Goal: Transaction & Acquisition: Purchase product/service

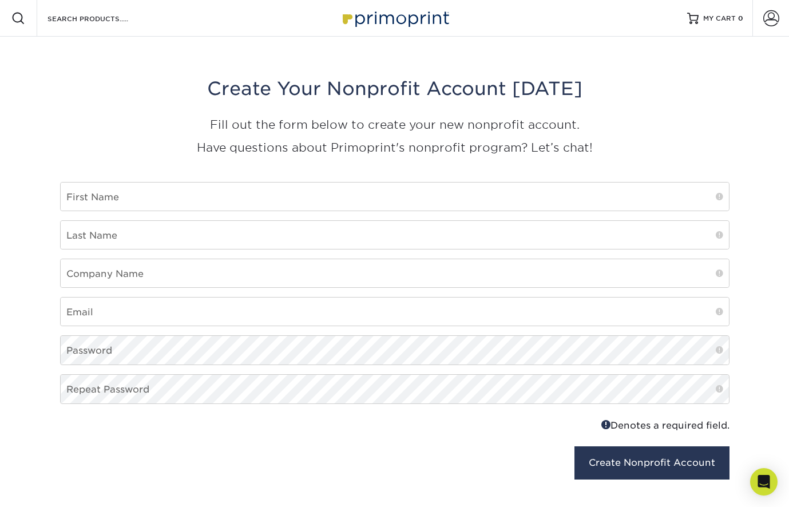
click at [409, 21] on img at bounding box center [395, 18] width 114 height 25
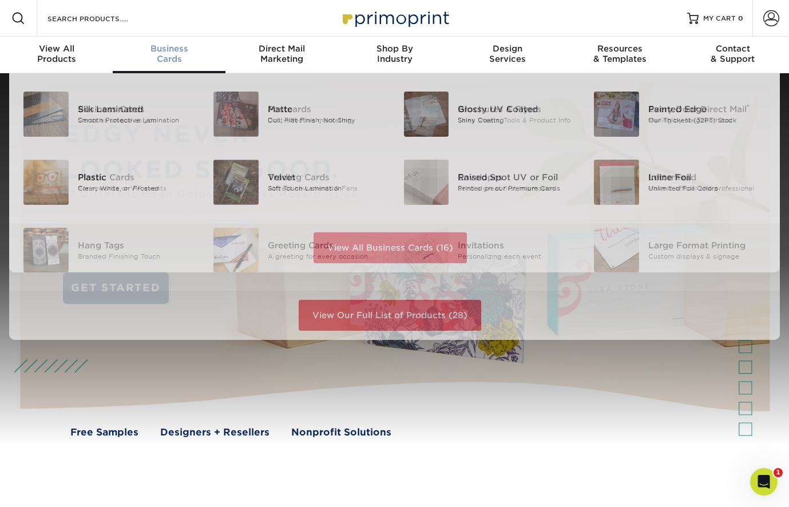
click at [158, 59] on div "Business Cards" at bounding box center [169, 53] width 113 height 21
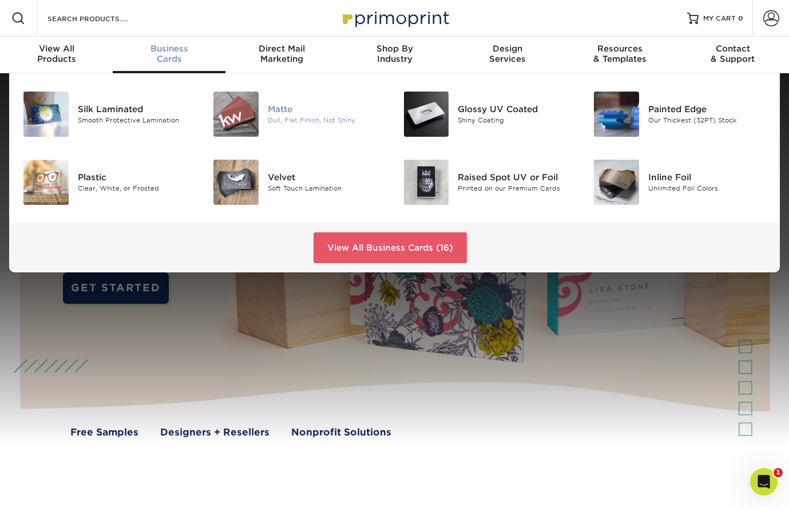
click at [281, 108] on div "Matte" at bounding box center [327, 109] width 118 height 13
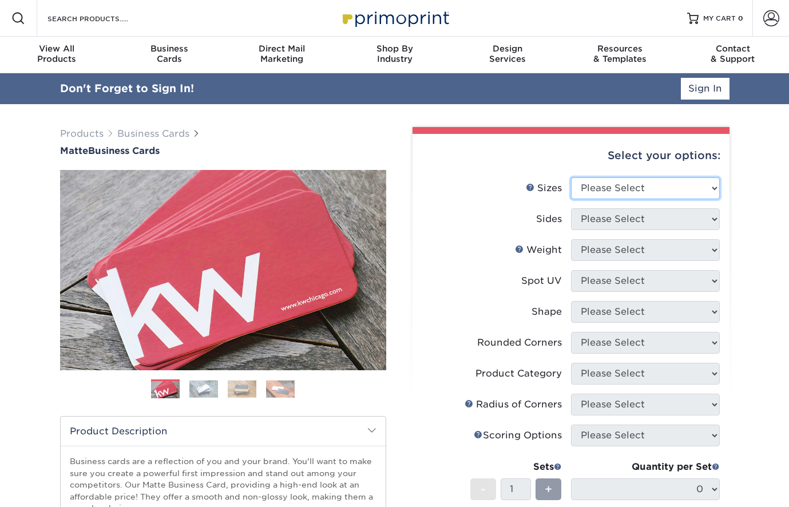
select select "2.00x3.50"
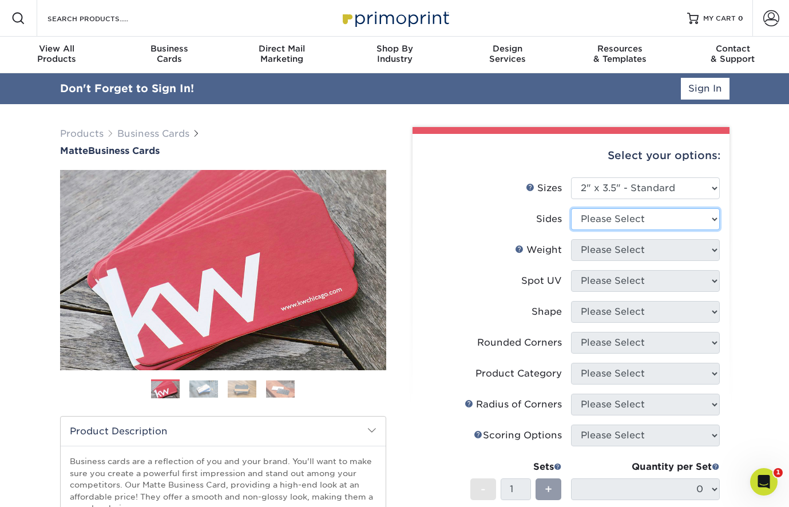
select select "13abbda7-1d64-4f25-8bb2-c179b224825d"
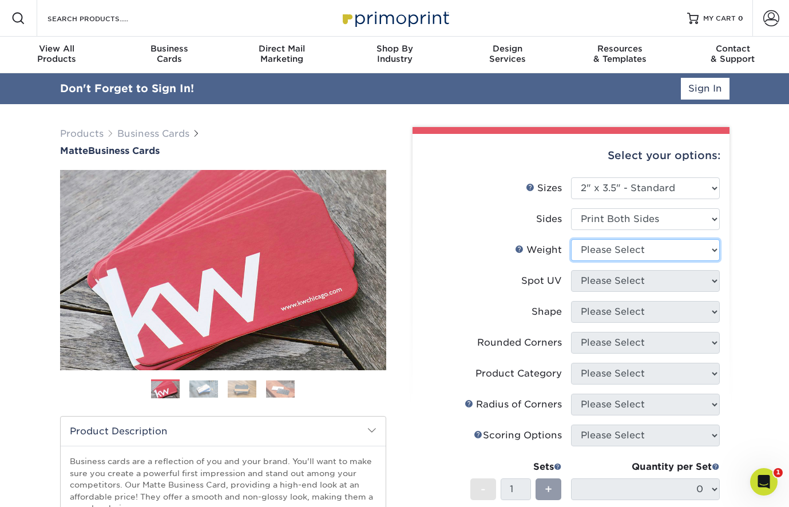
select select "16PT"
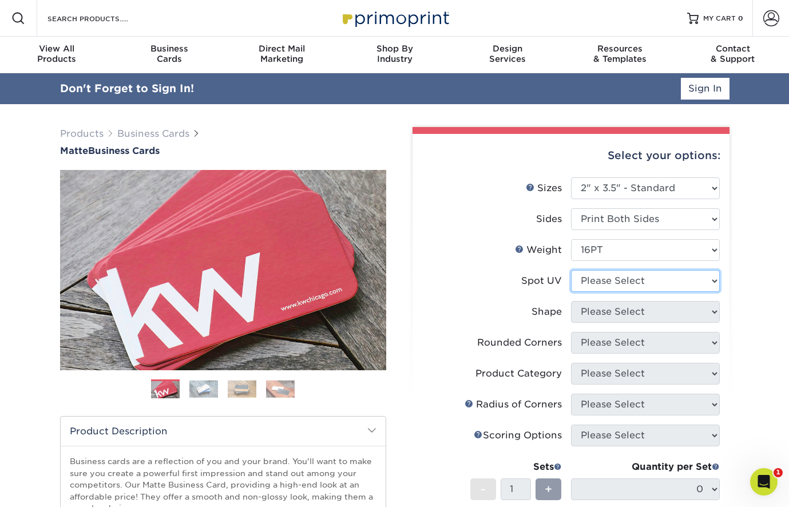
select select "3"
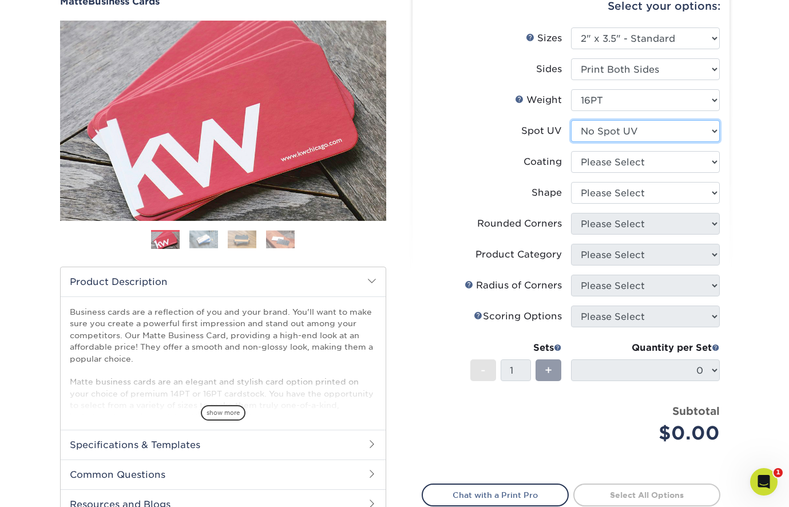
scroll to position [146, 0]
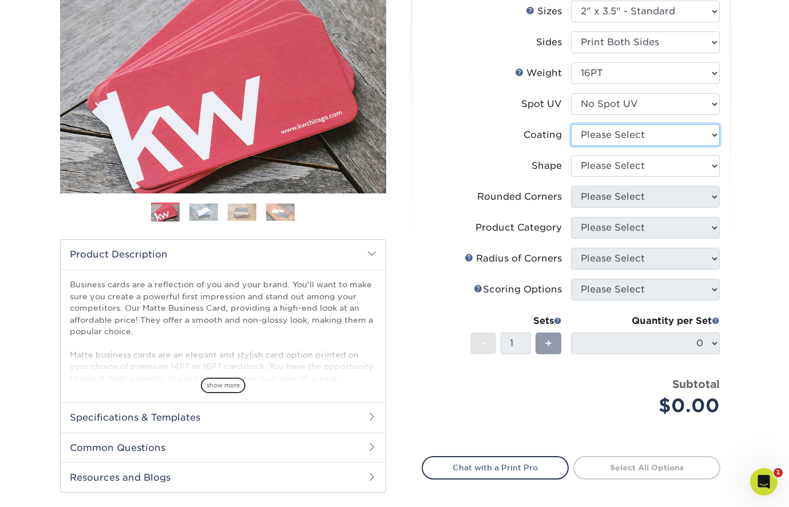
select select "121bb7b5-3b4d-429f-bd8d-bbf80e953313"
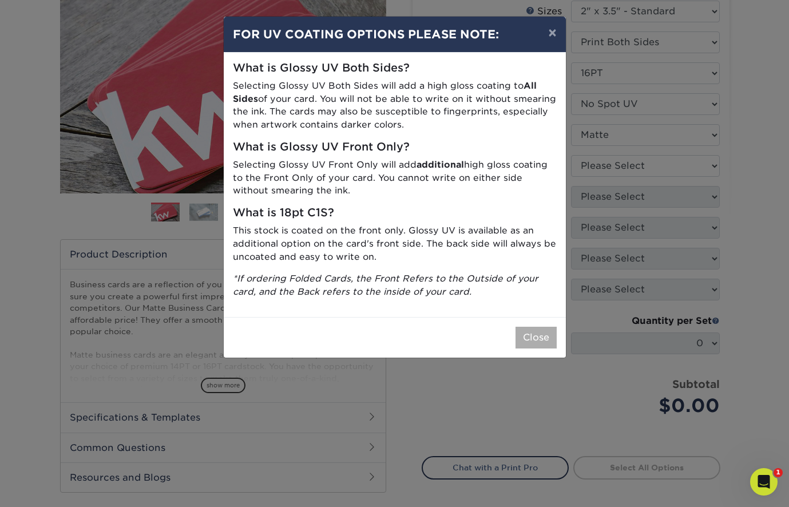
click at [539, 329] on button "Close" at bounding box center [536, 338] width 41 height 22
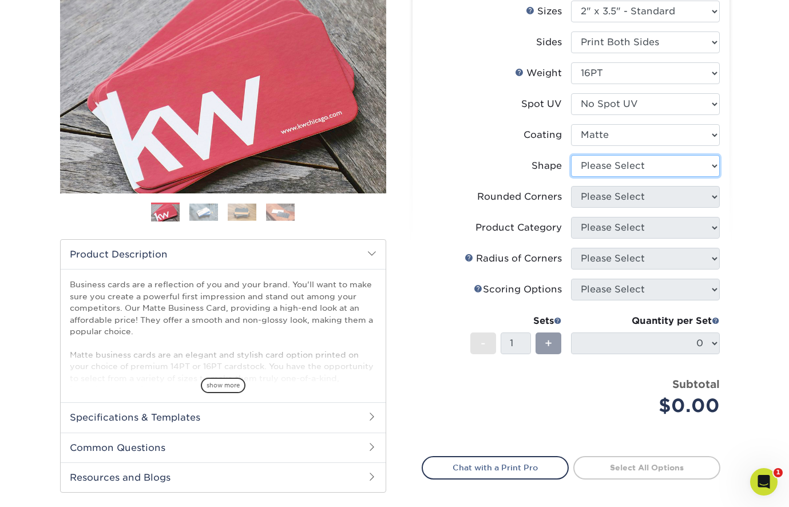
select select "standard"
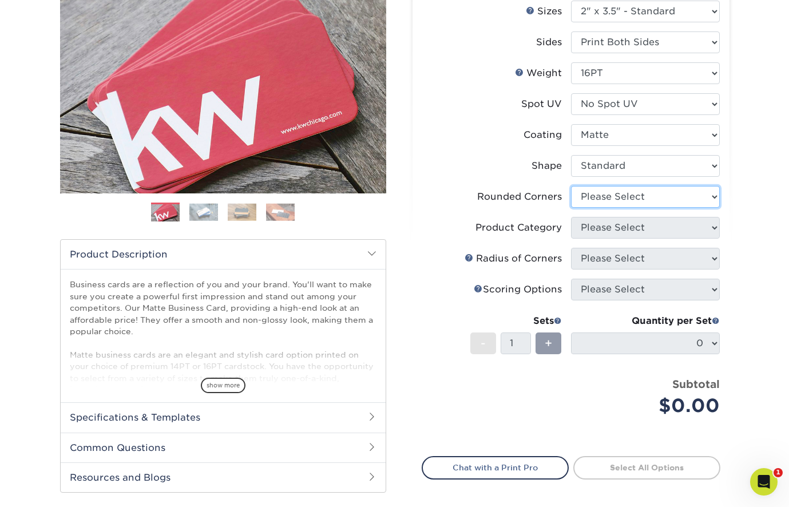
select select "0"
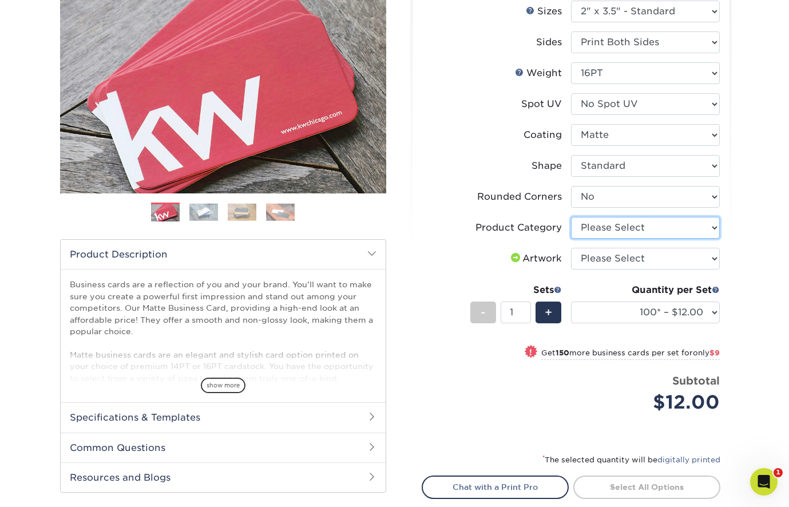
select select "3b5148f1-0588-4f88-a218-97bcfdce65c1"
click at [636, 245] on li "Product Category Please Select Business Cards" at bounding box center [571, 232] width 298 height 31
select select "upload"
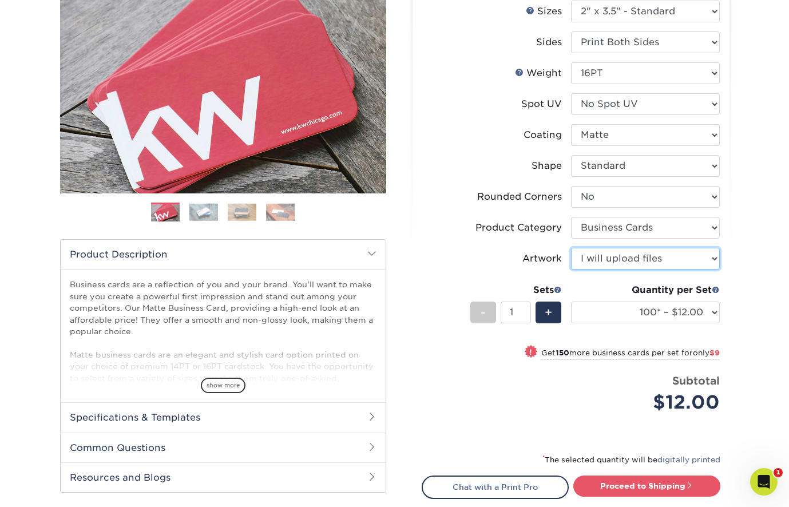
scroll to position [277, 0]
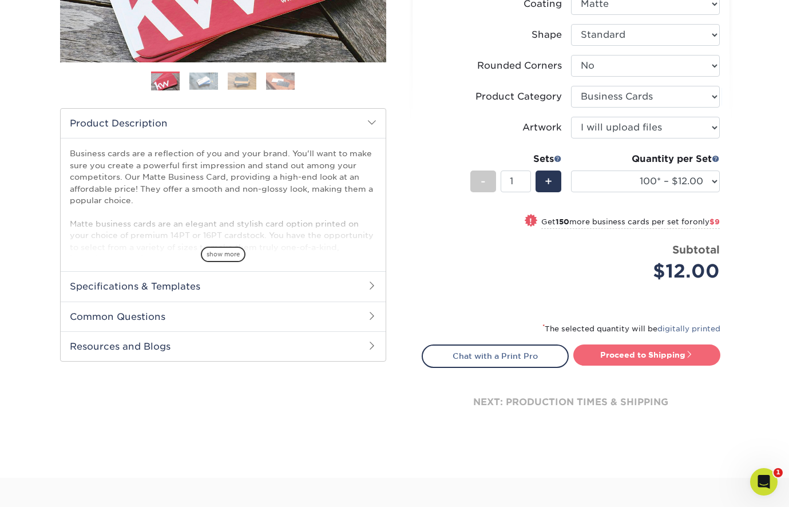
click at [625, 356] on link "Proceed to Shipping" at bounding box center [646, 354] width 147 height 21
type input "Set 1"
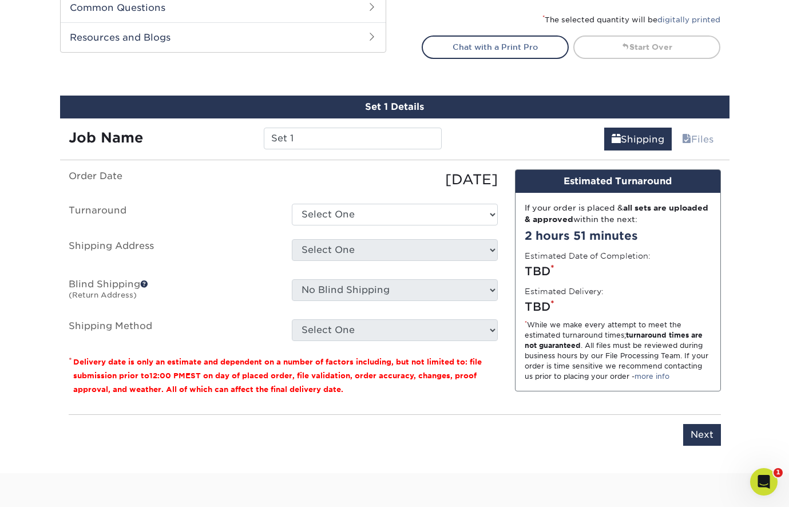
scroll to position [652, 0]
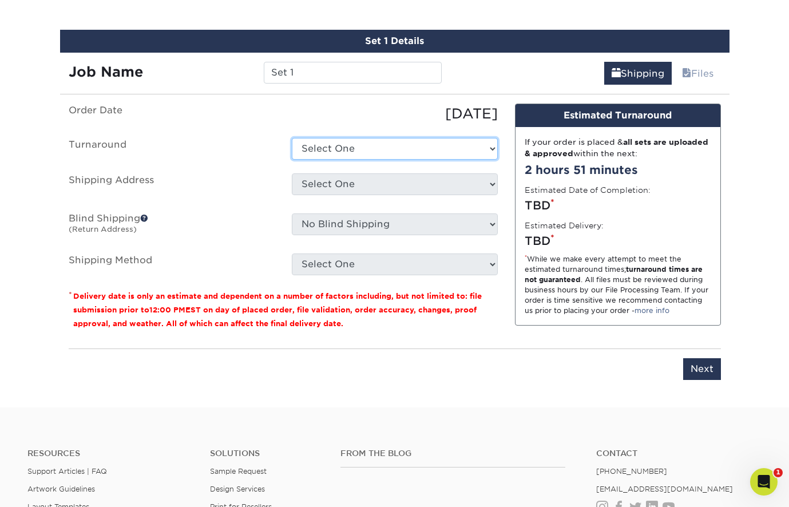
select select "47dbf4b1-3bfd-4687-b793-fcd3ee179f06"
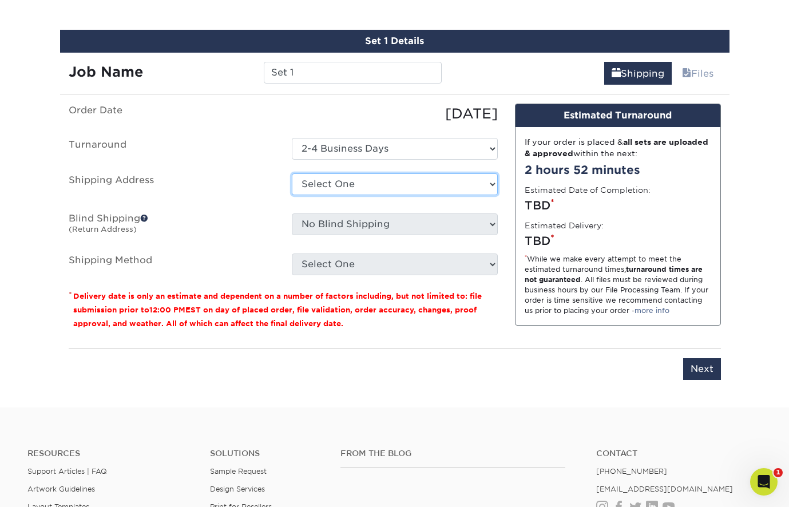
select select "newaddress"
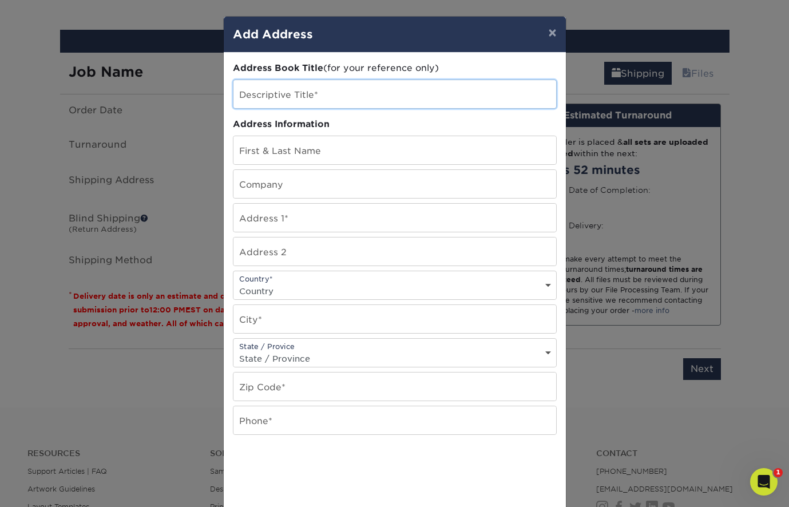
click at [308, 98] on input "text" at bounding box center [394, 94] width 323 height 28
type input "test"
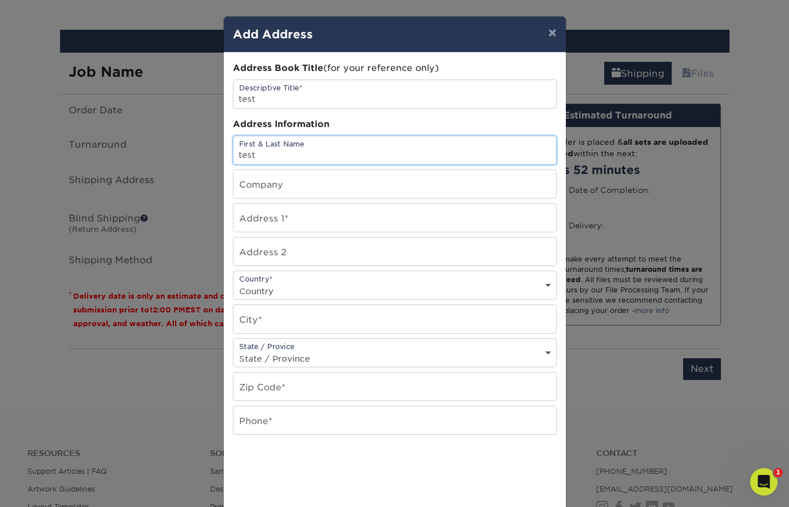
type input "test"
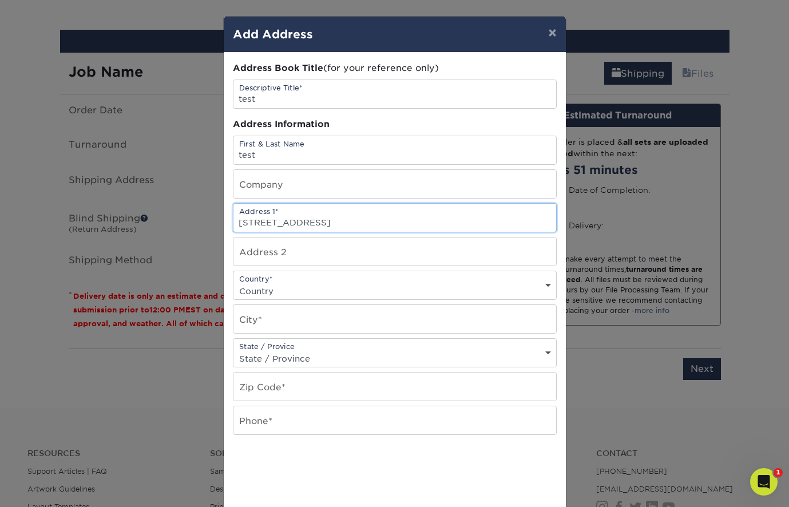
type input "[STREET_ADDRESS]"
select select "US"
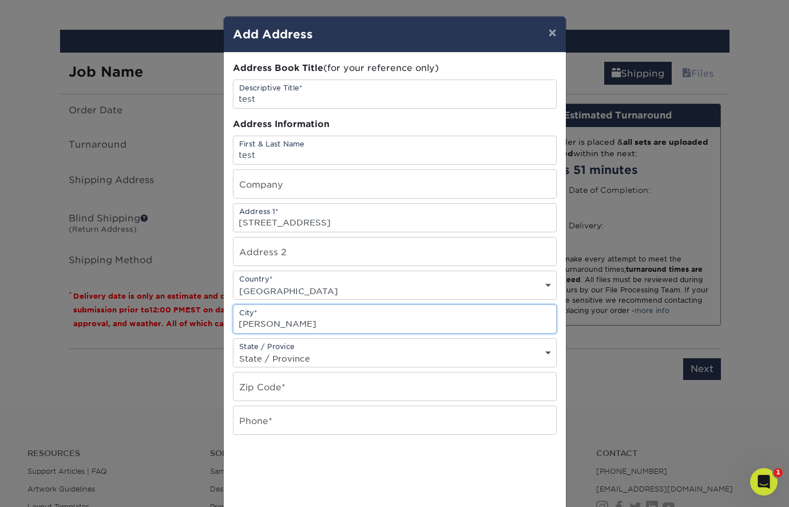
type input "[PERSON_NAME]"
select select "NC"
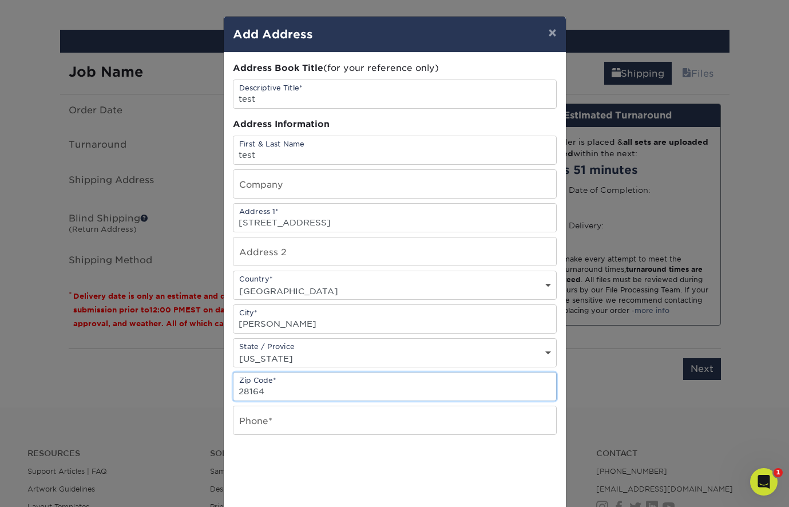
type input "28164"
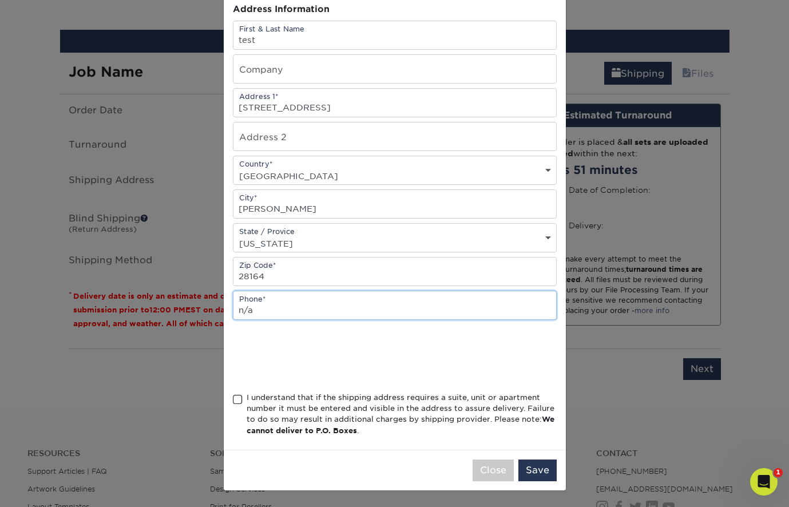
scroll to position [118, 0]
type input "n/a"
click at [236, 396] on span at bounding box center [238, 399] width 10 height 11
click at [0, 0] on input "I understand that if the shipping address requires a suite, unit or apartment n…" at bounding box center [0, 0] width 0 height 0
click at [540, 481] on div "Close Save" at bounding box center [395, 470] width 342 height 41
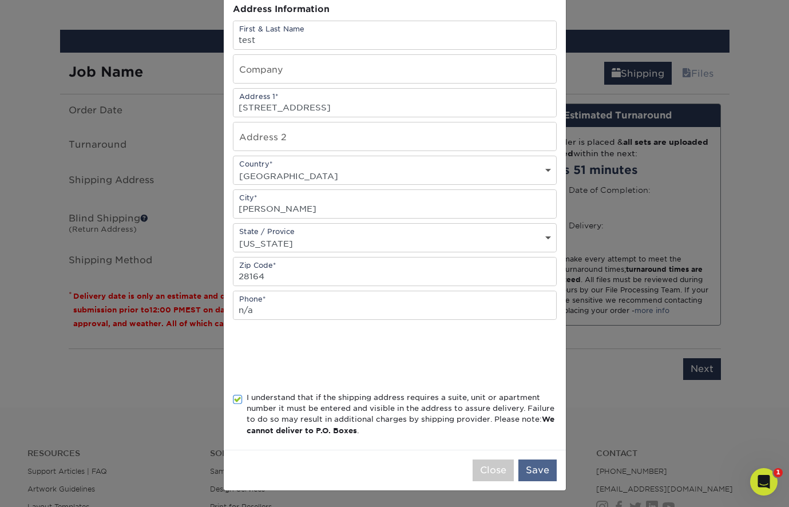
click at [538, 468] on button "Save" at bounding box center [537, 471] width 38 height 22
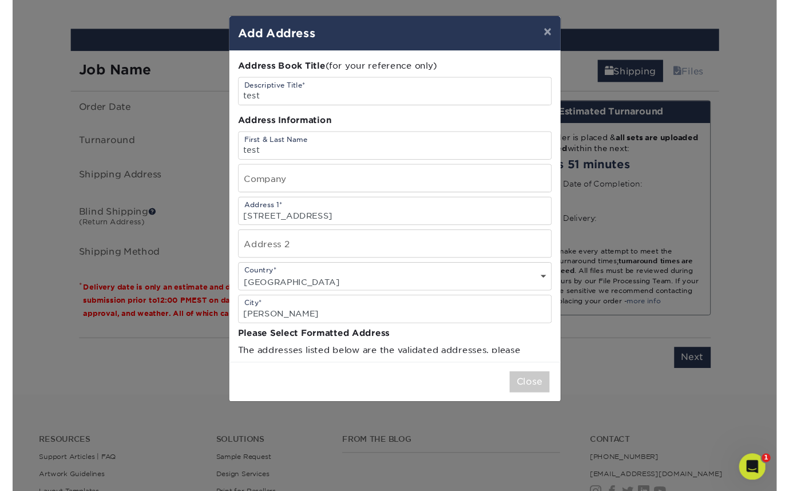
scroll to position [0, 0]
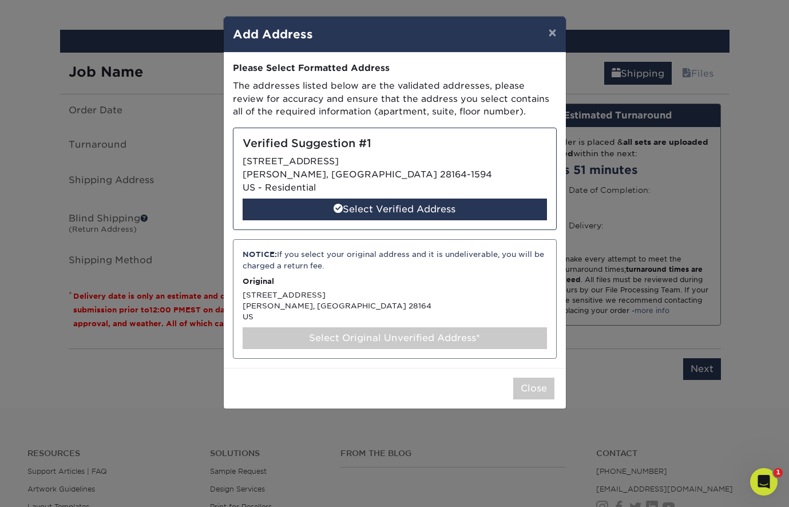
click at [410, 218] on div "Verified Suggestion #1 [STREET_ADDRESS][PERSON_NAME] - Residential Select Verif…" at bounding box center [395, 179] width 324 height 102
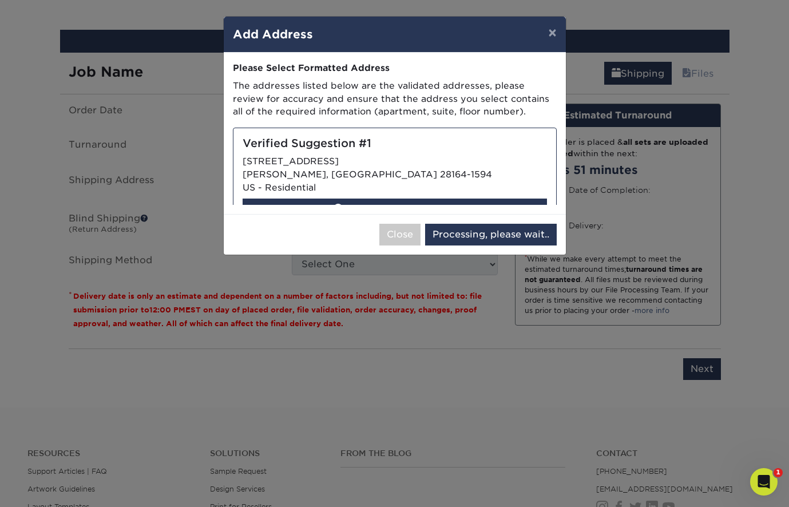
select select "286144"
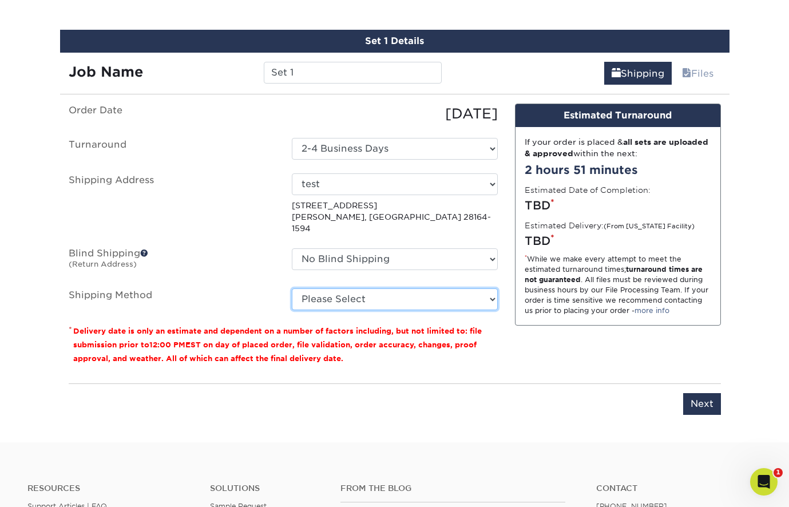
select select "03"
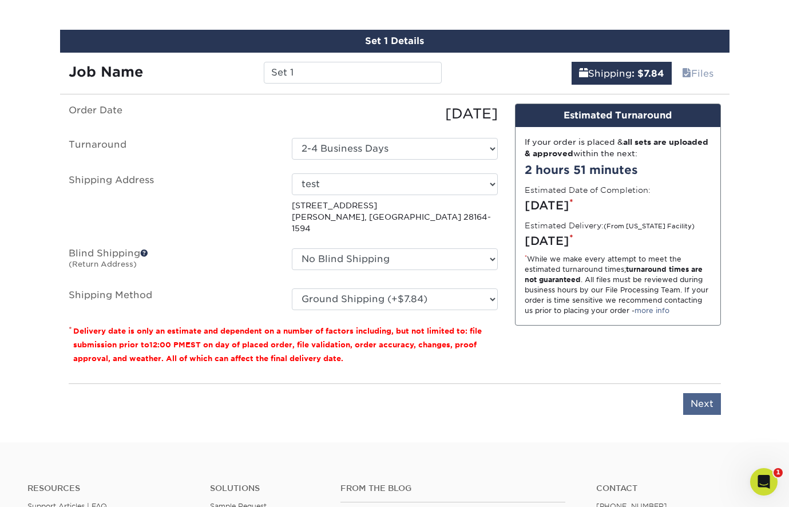
click at [706, 394] on input "Next" at bounding box center [702, 404] width 38 height 22
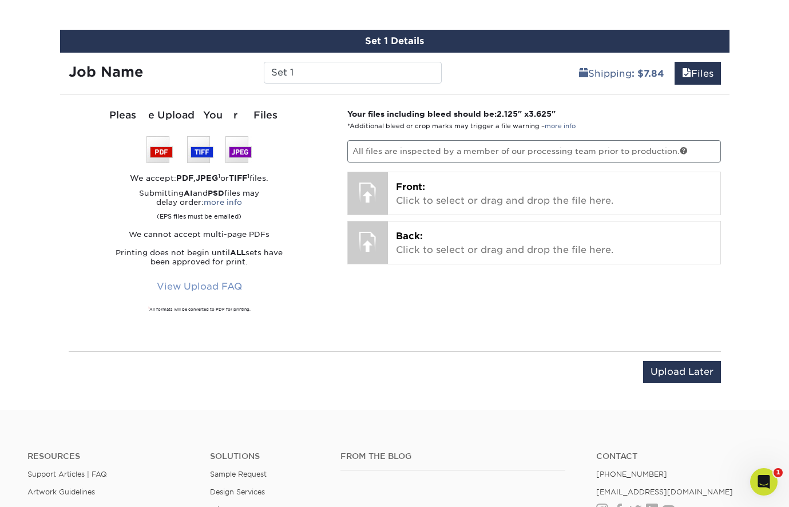
click at [200, 284] on link "View Upload FAQ" at bounding box center [199, 287] width 100 height 22
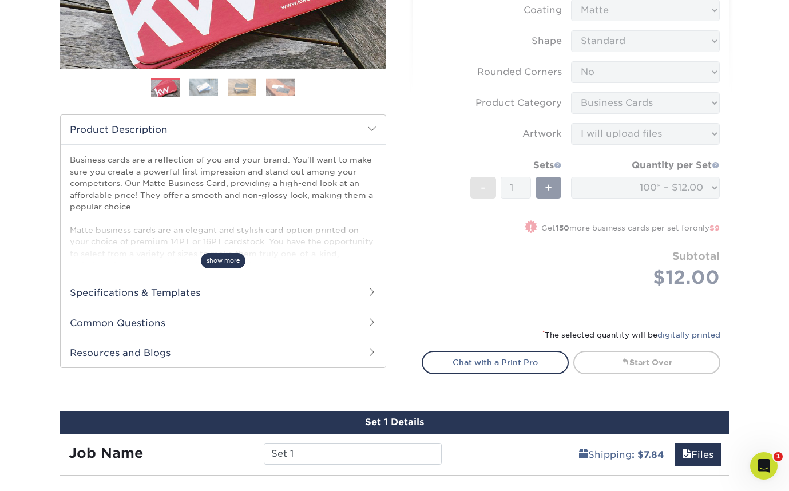
scroll to position [262, 0]
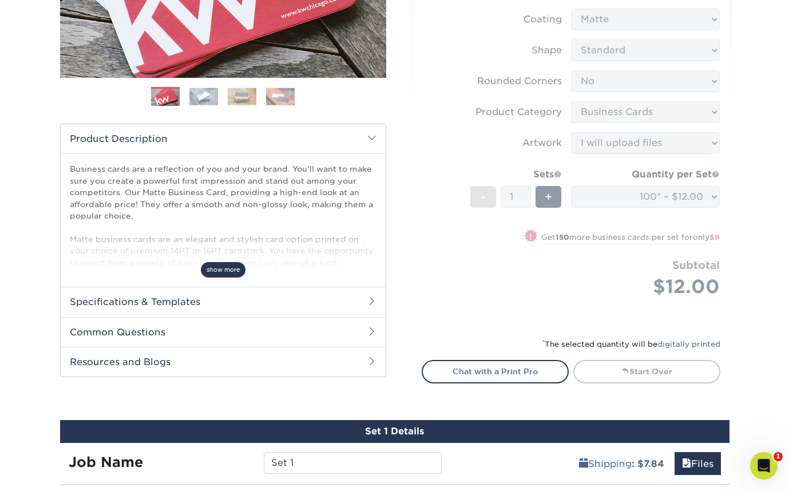
click at [231, 266] on span "show more" at bounding box center [223, 269] width 45 height 15
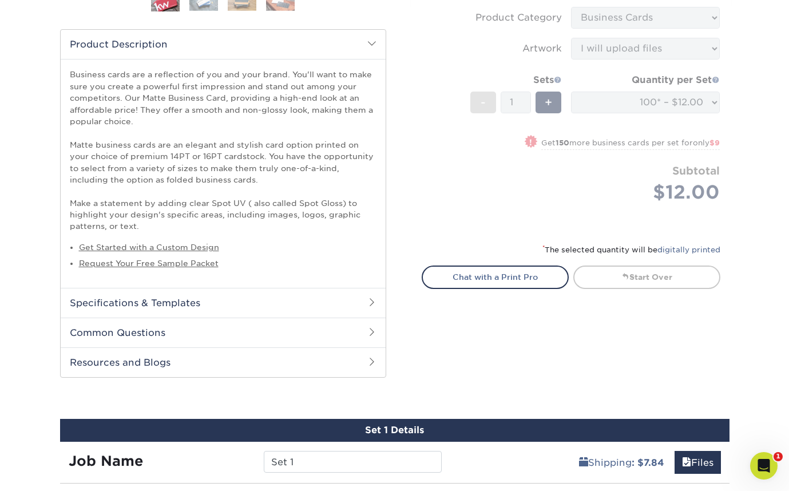
scroll to position [357, 0]
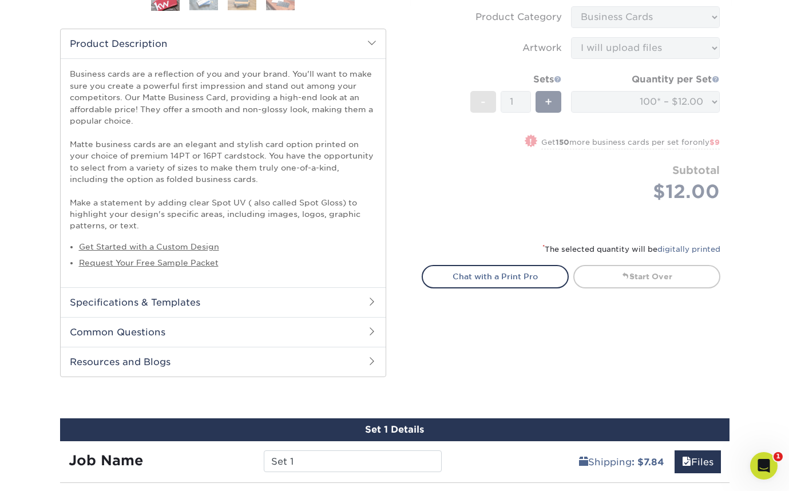
click at [367, 301] on h2 "Specifications & Templates" at bounding box center [223, 302] width 325 height 30
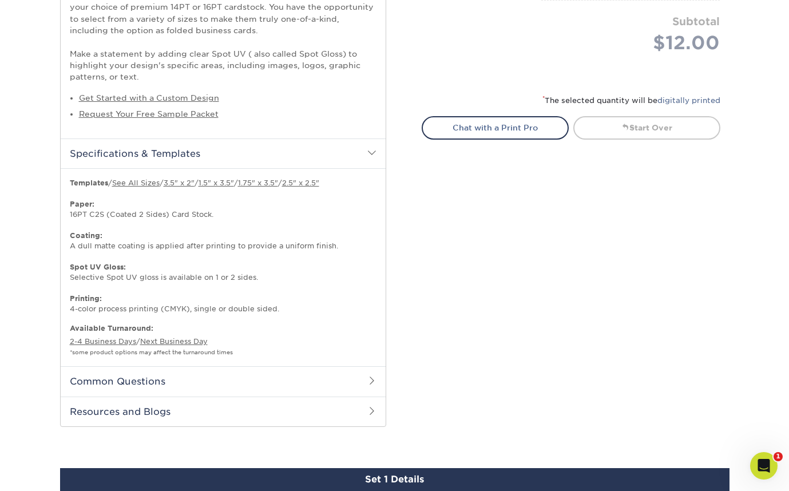
scroll to position [505, 0]
click at [362, 375] on h2 "Common Questions" at bounding box center [223, 381] width 325 height 30
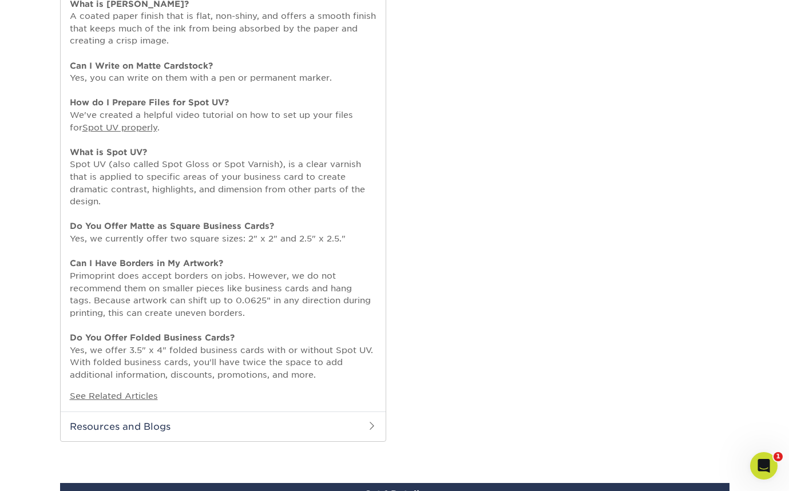
scroll to position [934, 0]
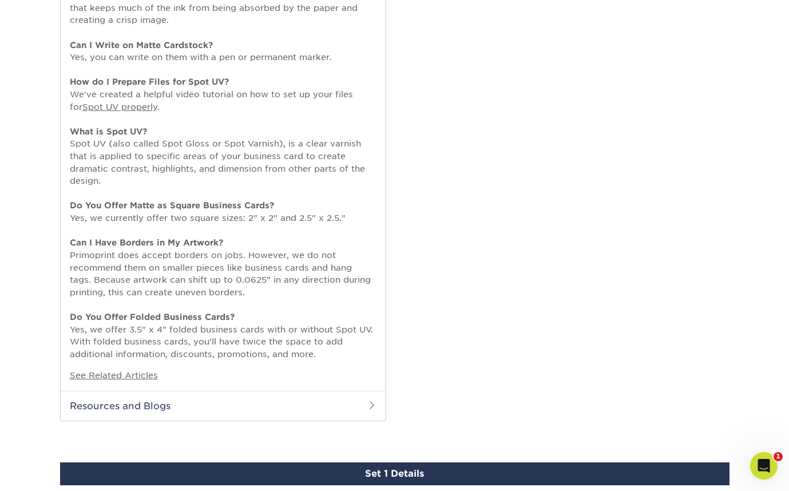
click at [266, 391] on h2 "Resources and Blogs" at bounding box center [223, 406] width 325 height 30
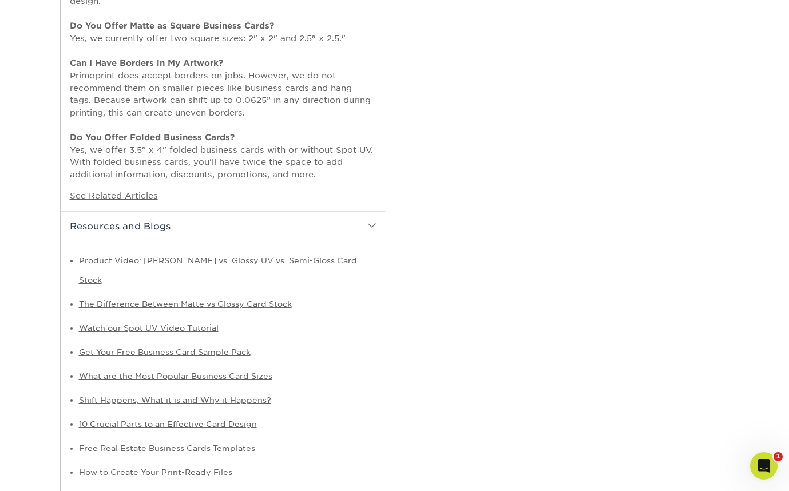
scroll to position [1228, 0]
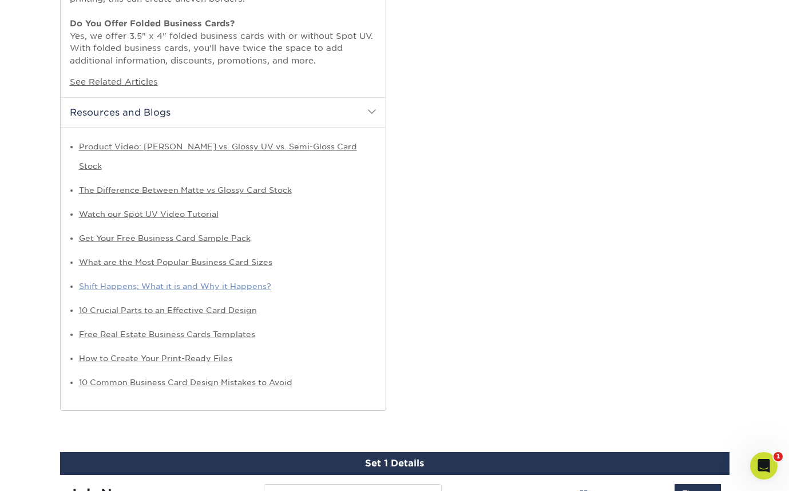
click at [192, 282] on link "Shift Happens; What it is and Why it Happens?" at bounding box center [175, 286] width 192 height 9
